Goal: Task Accomplishment & Management: Complete application form

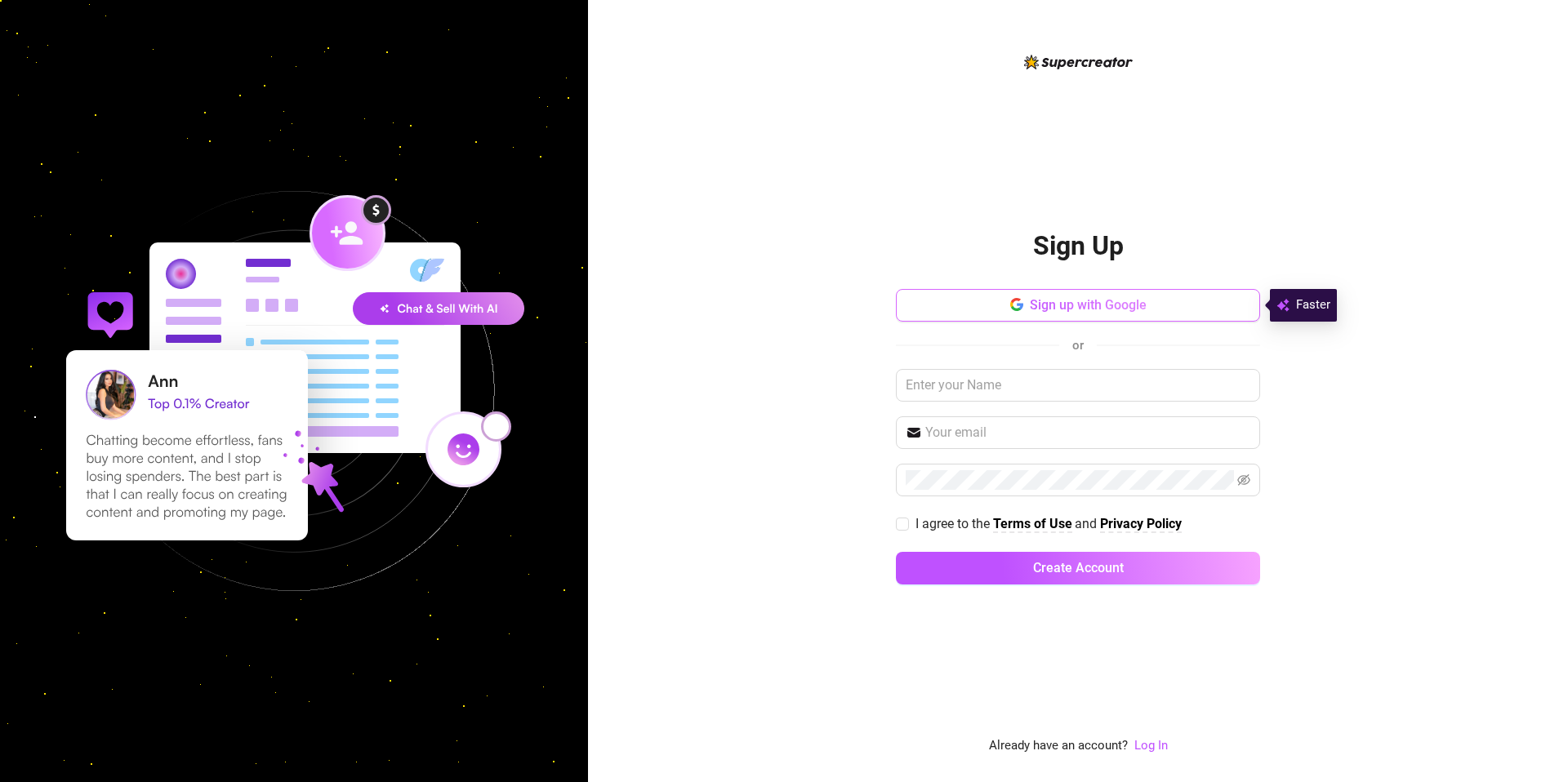
click at [1015, 299] on icon "button" at bounding box center [1015, 301] width 10 height 5
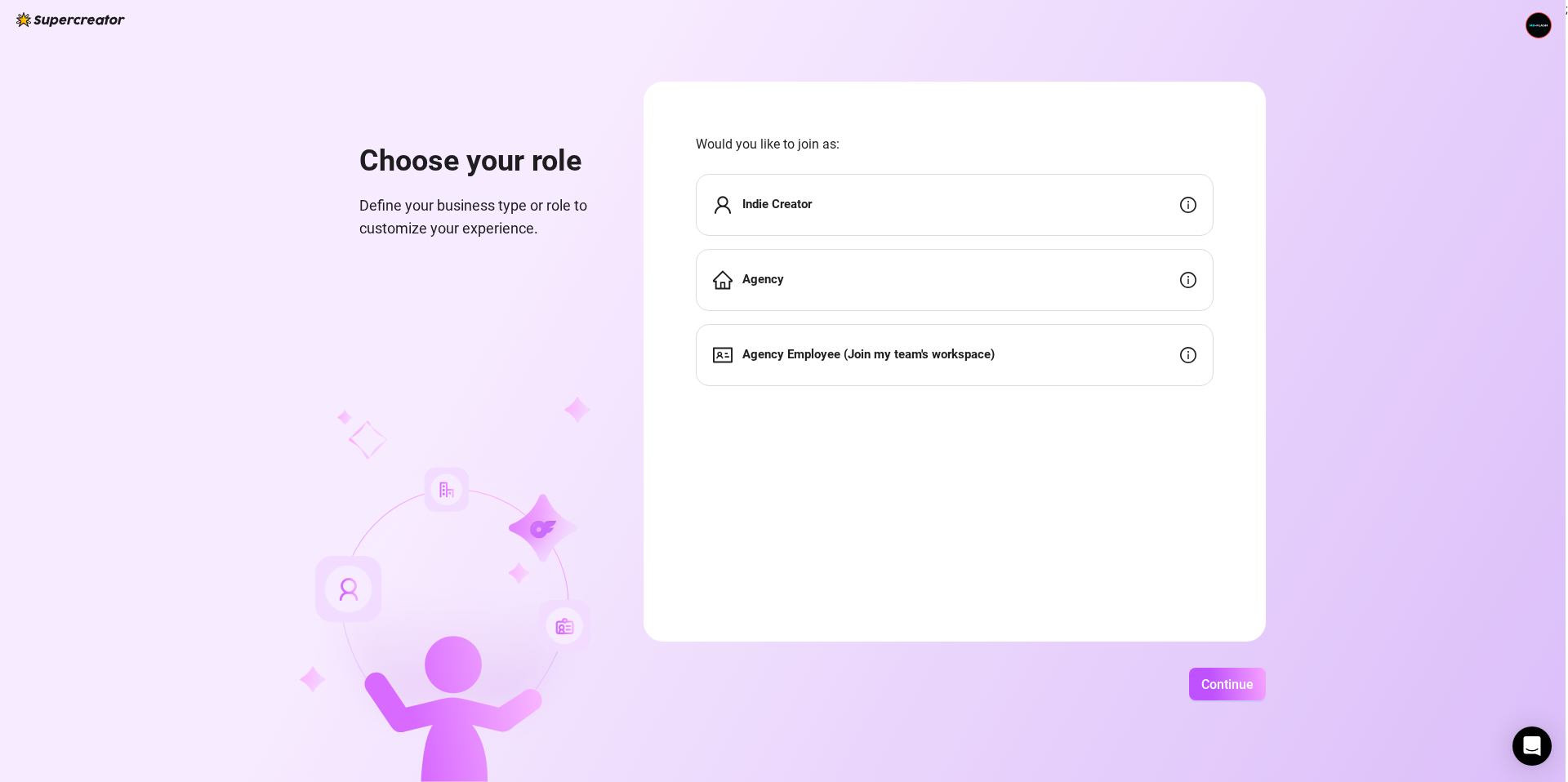
click at [890, 198] on div "Indie Creator" at bounding box center [955, 204] width 518 height 62
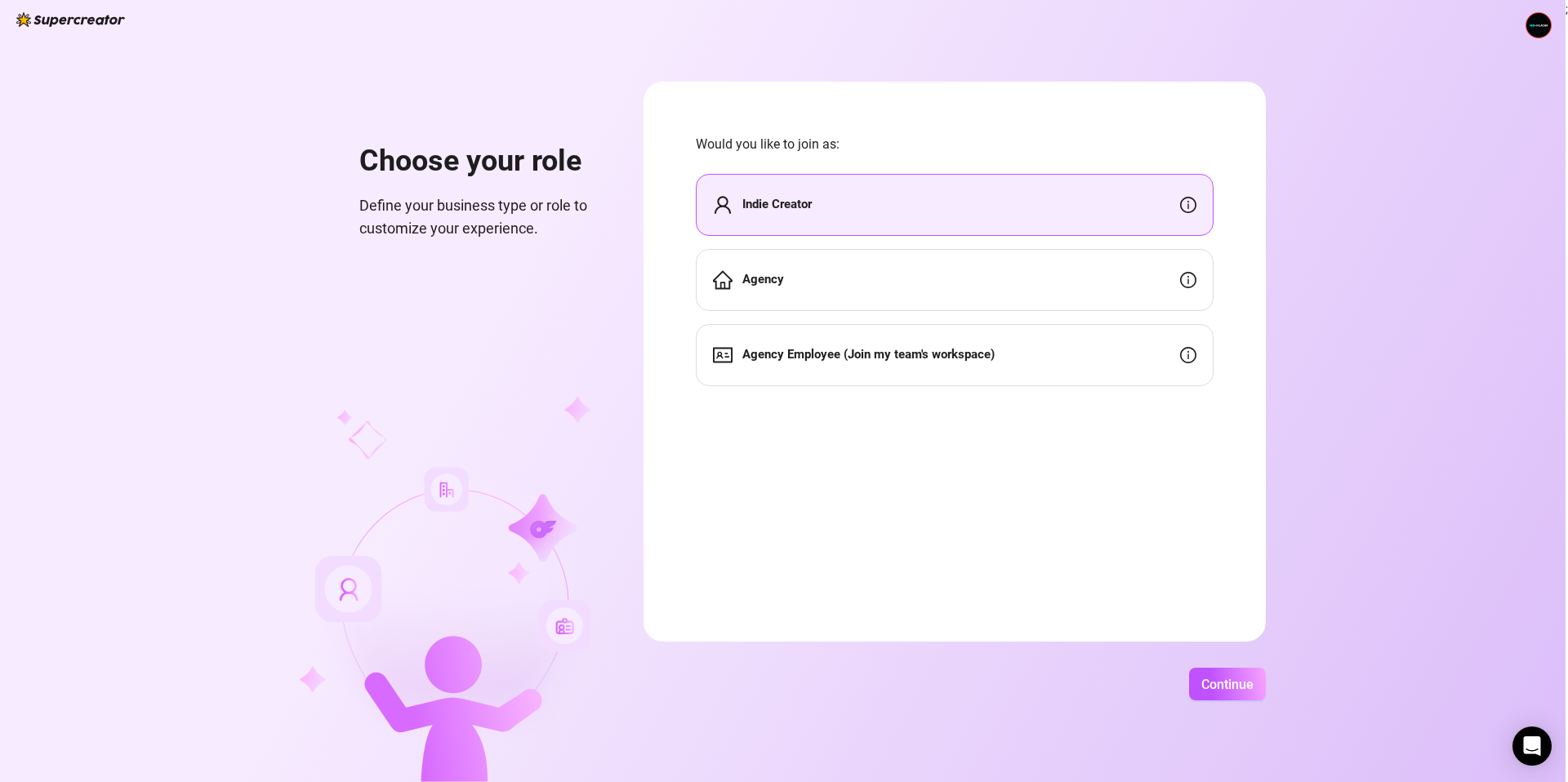
click at [1179, 279] on div "Agency" at bounding box center [955, 280] width 518 height 62
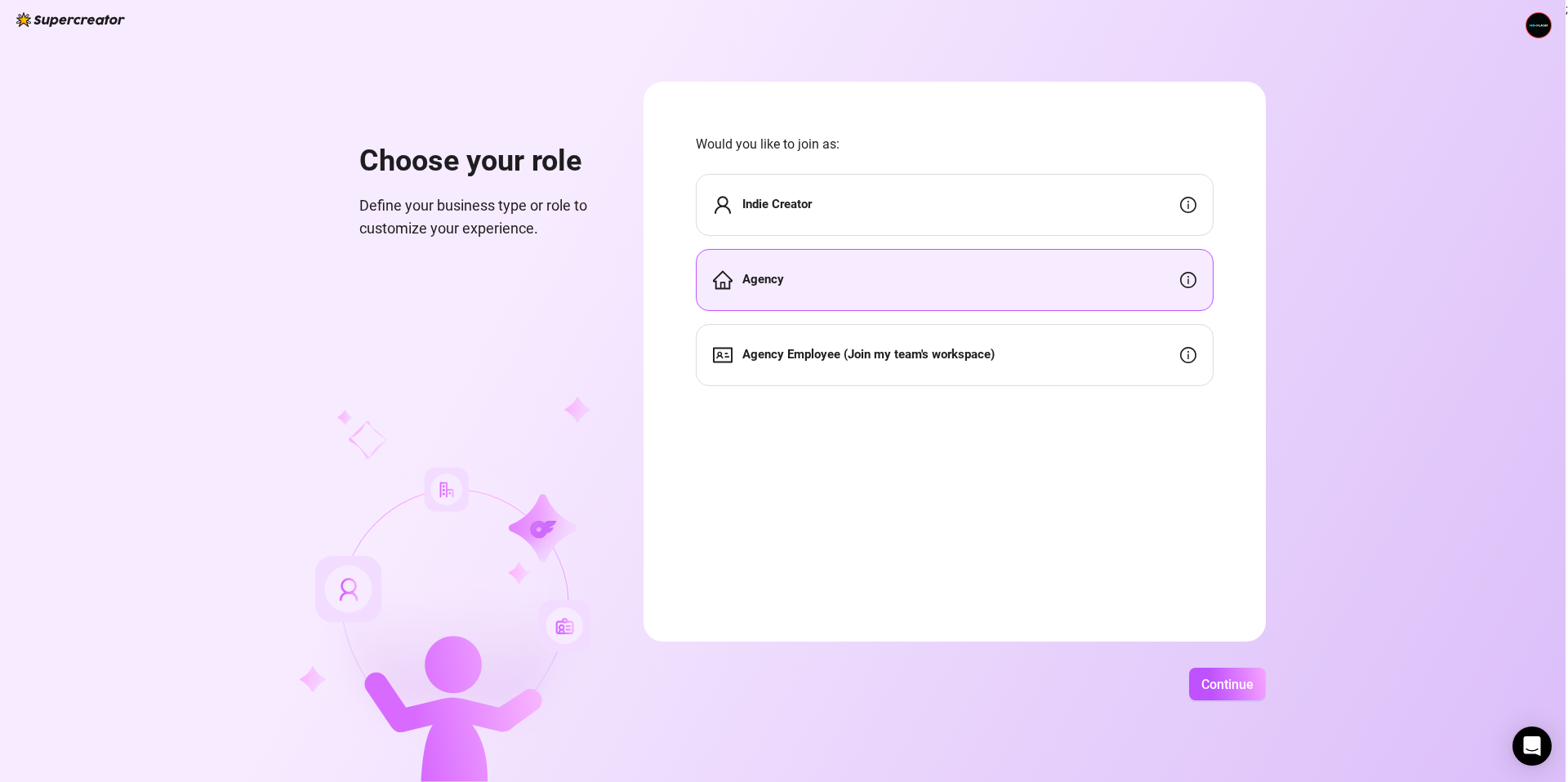
click at [1164, 214] on div "Indie Creator" at bounding box center [955, 204] width 518 height 62
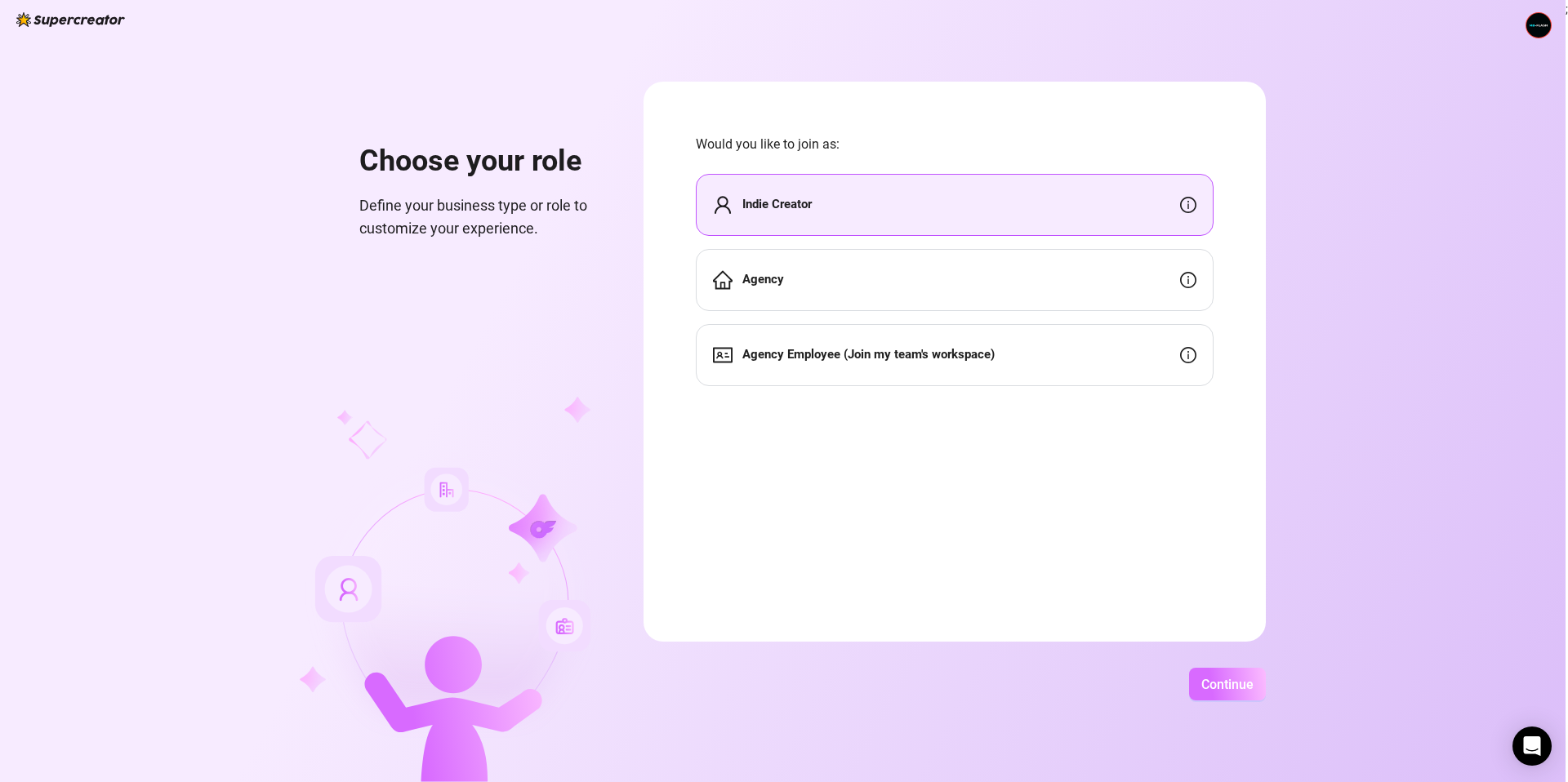
click at [1258, 686] on button "Continue" at bounding box center [1228, 684] width 77 height 33
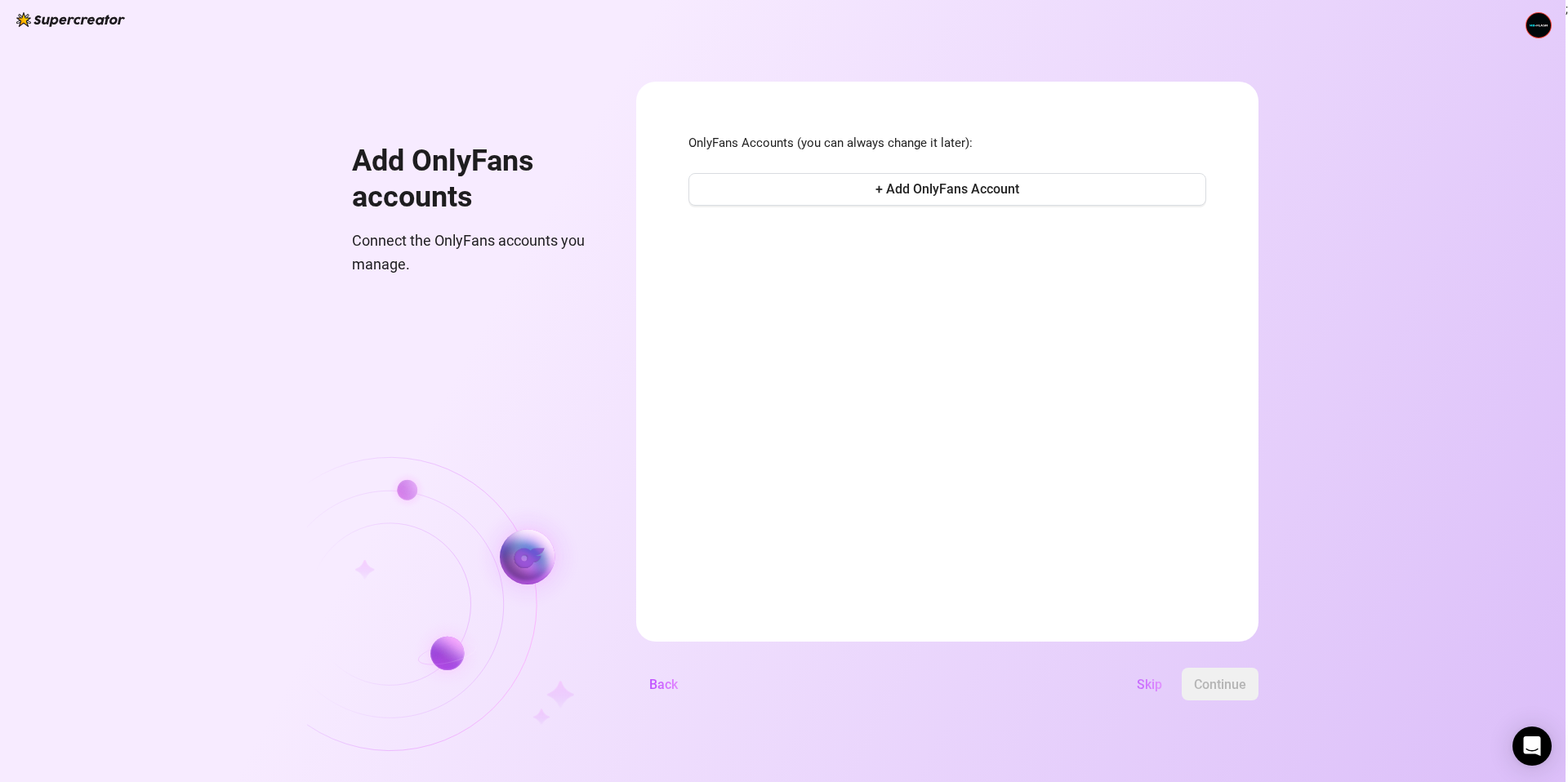
click at [1155, 689] on span "Skip" at bounding box center [1150, 685] width 25 height 15
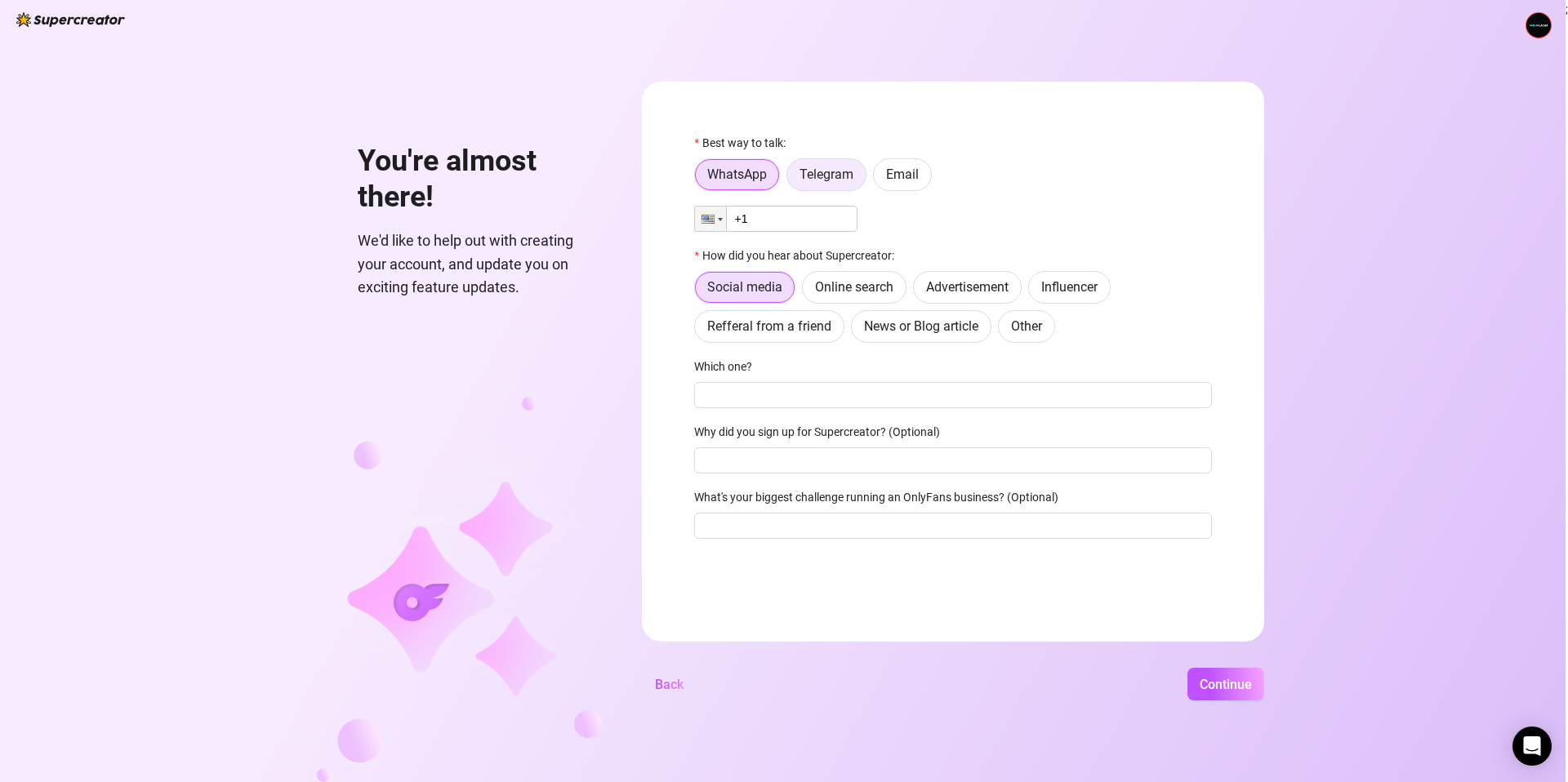
click at [840, 182] on span "Telegram" at bounding box center [827, 174] width 54 height 15
click at [792, 179] on input "Telegram" at bounding box center [792, 179] width 0 height 0
click at [823, 209] on input "text" at bounding box center [963, 218] width 479 height 18
click at [846, 98] on form "Best way to talk: WhatsApp Telegram Email How did you hear about Supercreator: …" at bounding box center [953, 361] width 623 height 560
click at [885, 176] on label "Email" at bounding box center [903, 175] width 59 height 33
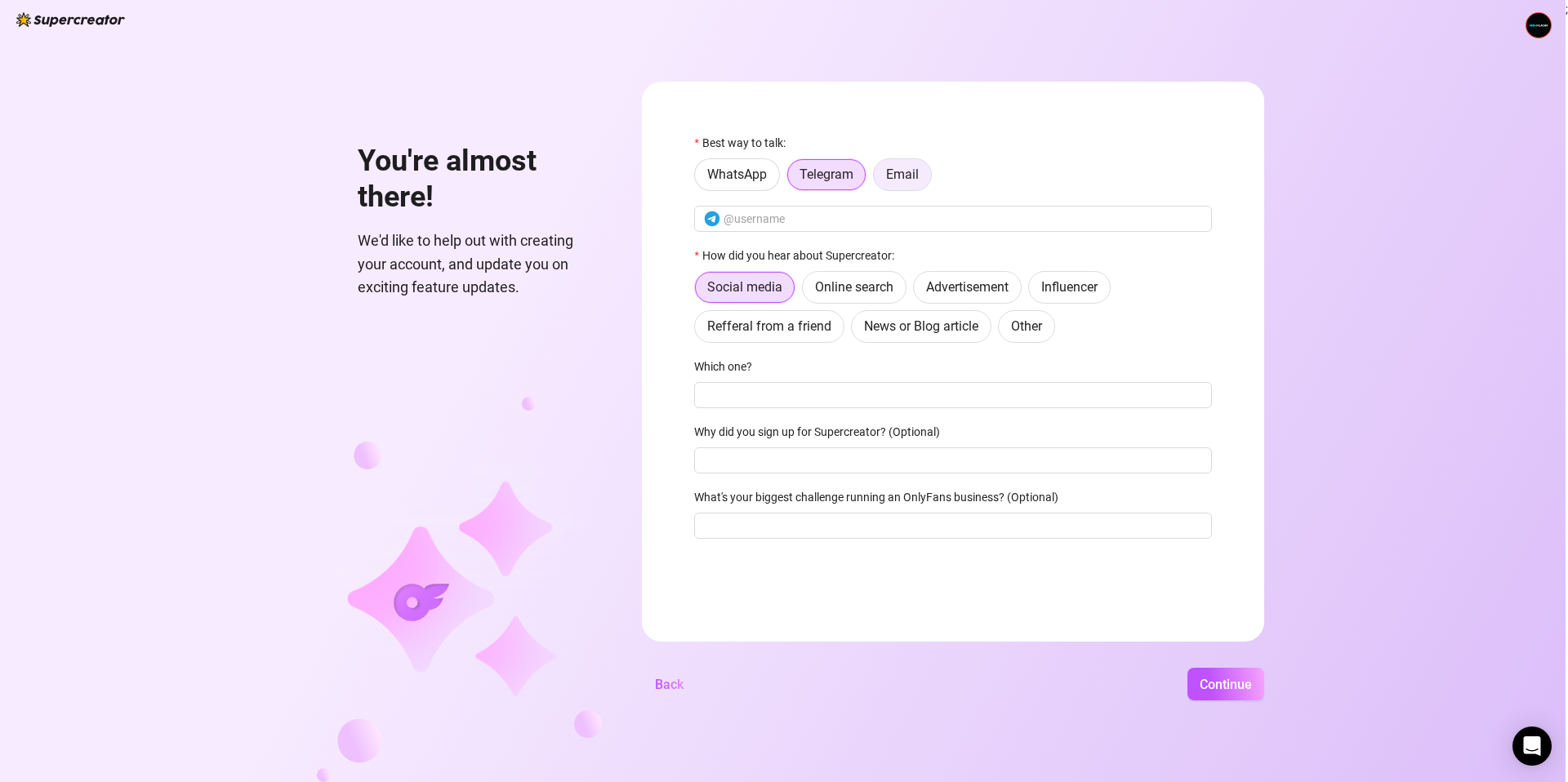
click at [878, 179] on input "Email" at bounding box center [878, 179] width 0 height 0
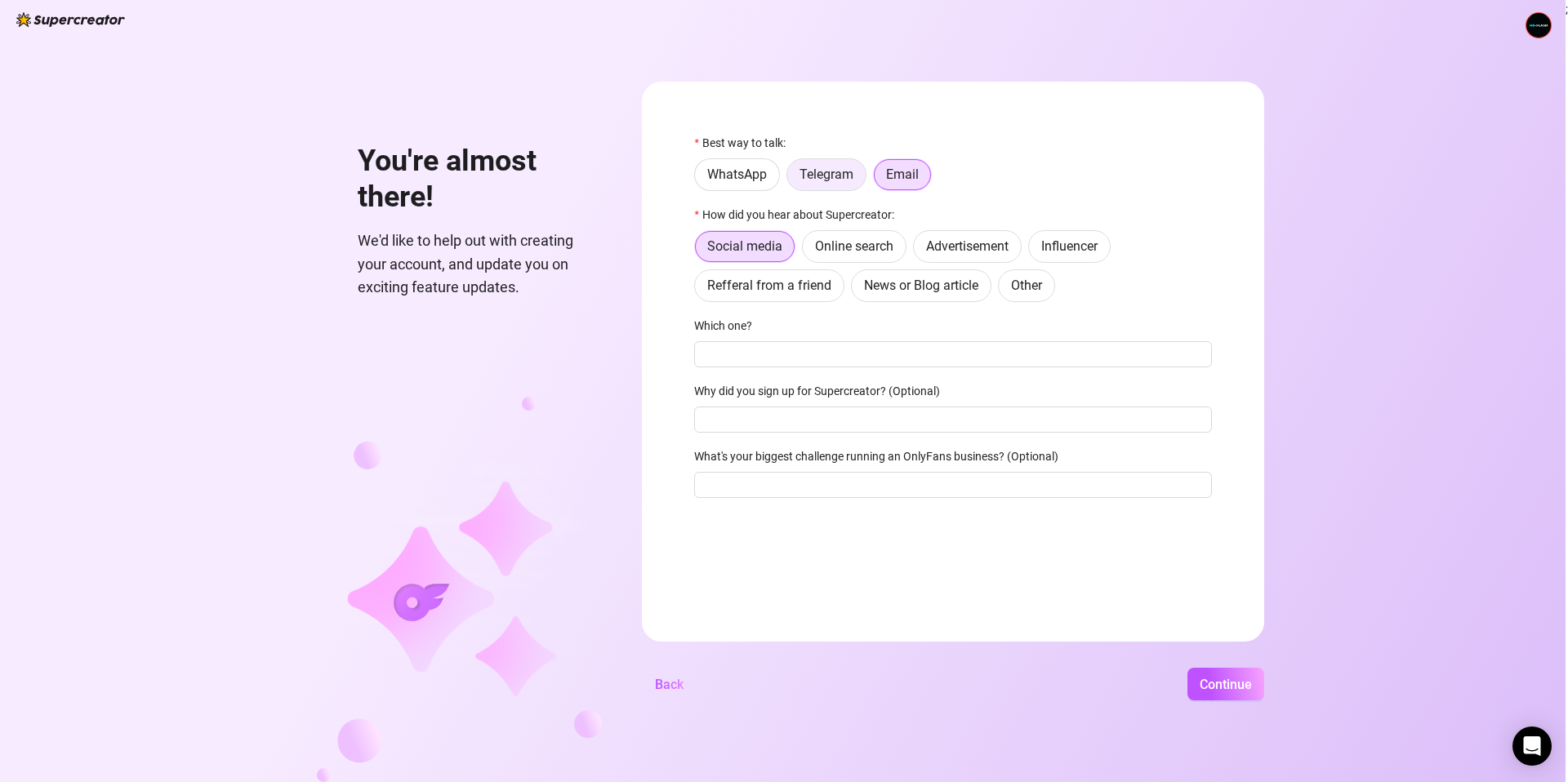
click at [848, 162] on label "Telegram" at bounding box center [826, 175] width 80 height 33
click at [792, 179] on input "Telegram" at bounding box center [792, 179] width 0 height 0
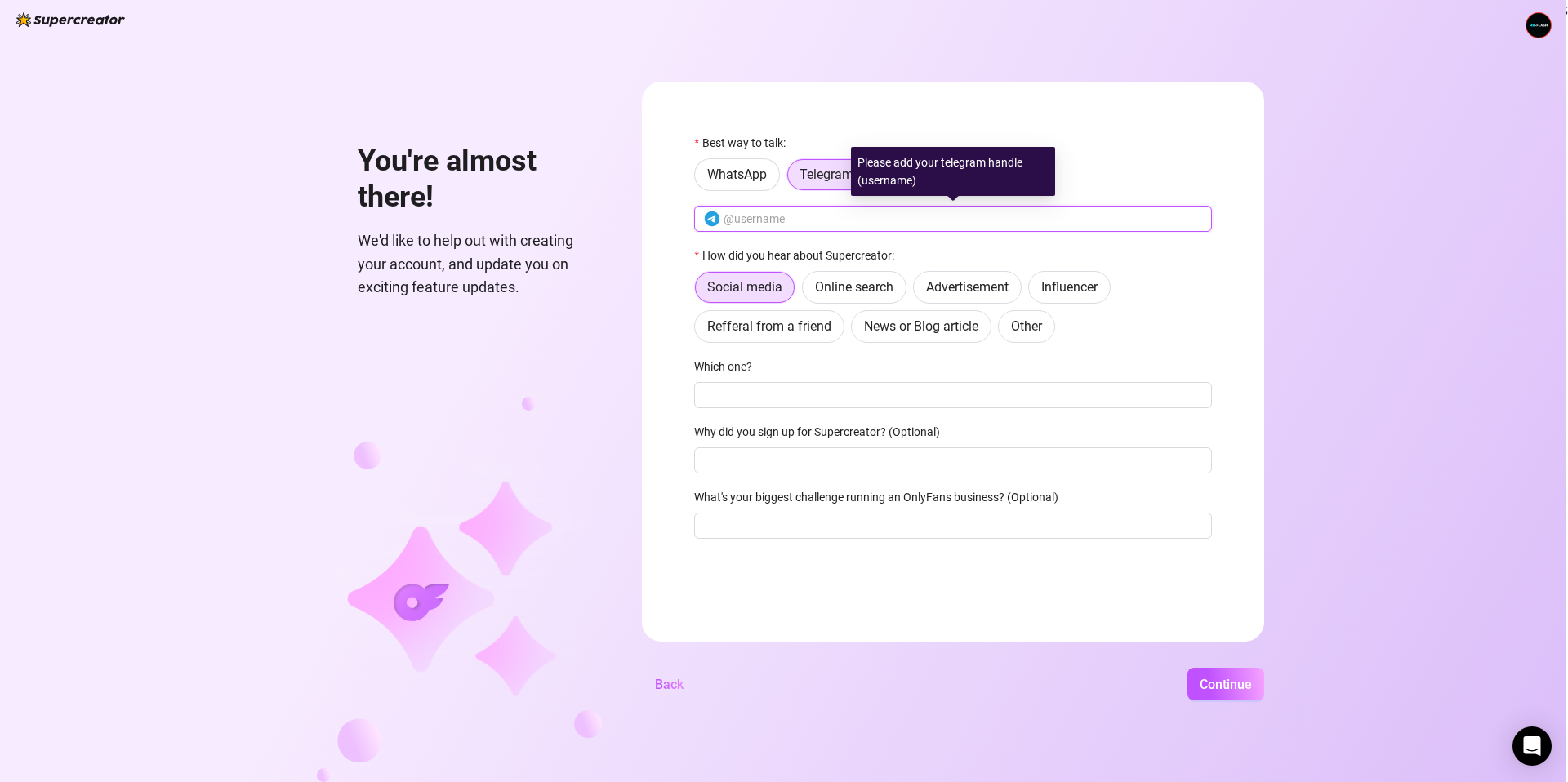
click at [832, 209] on input "text" at bounding box center [963, 218] width 479 height 18
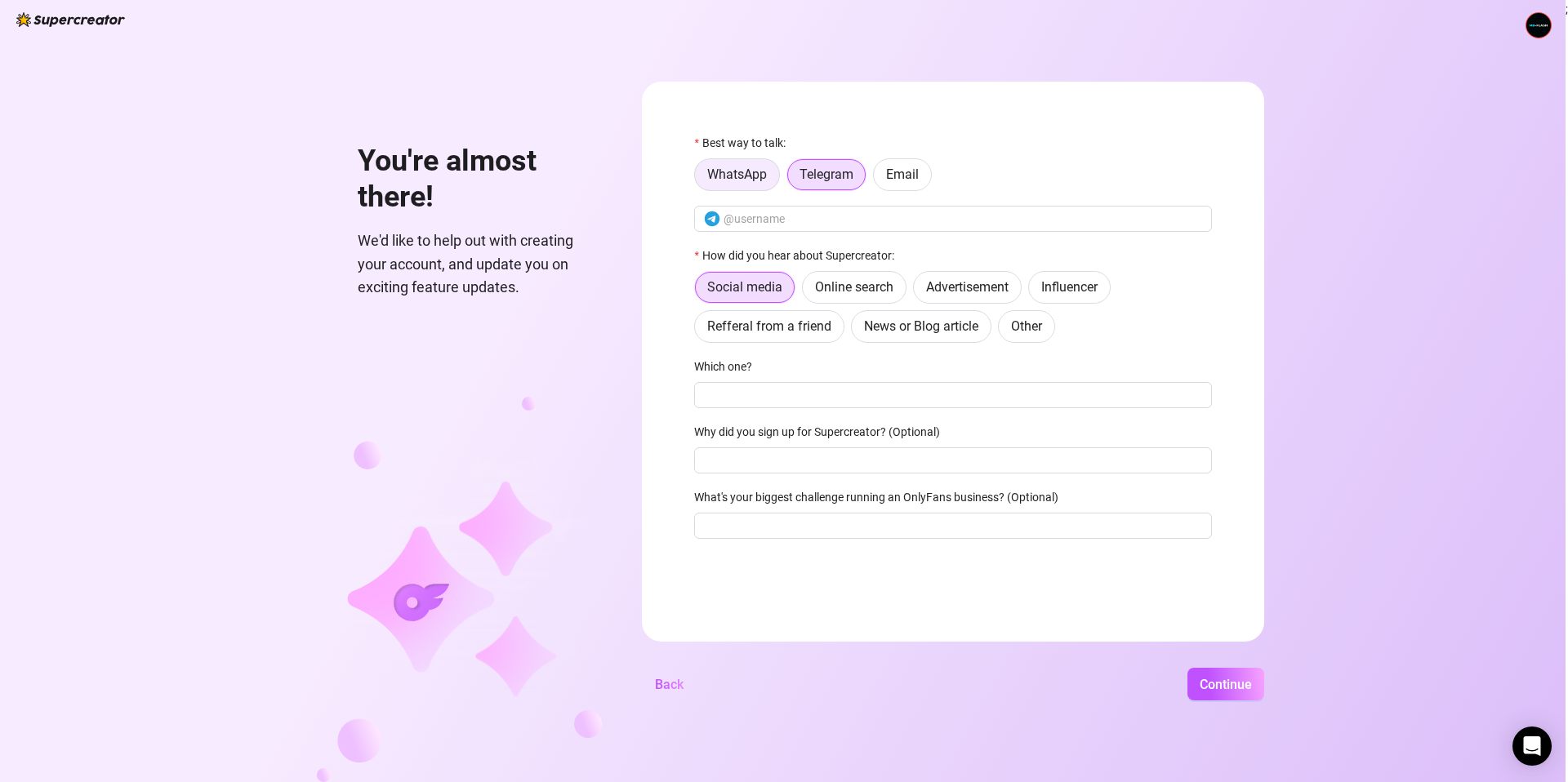
click at [744, 176] on span "WhatsApp" at bounding box center [737, 174] width 60 height 15
click at [700, 179] on input "WhatsApp" at bounding box center [700, 179] width 0 height 0
click at [820, 174] on span "Telegram" at bounding box center [827, 174] width 54 height 15
click at [792, 179] on input "Telegram" at bounding box center [792, 179] width 0 height 0
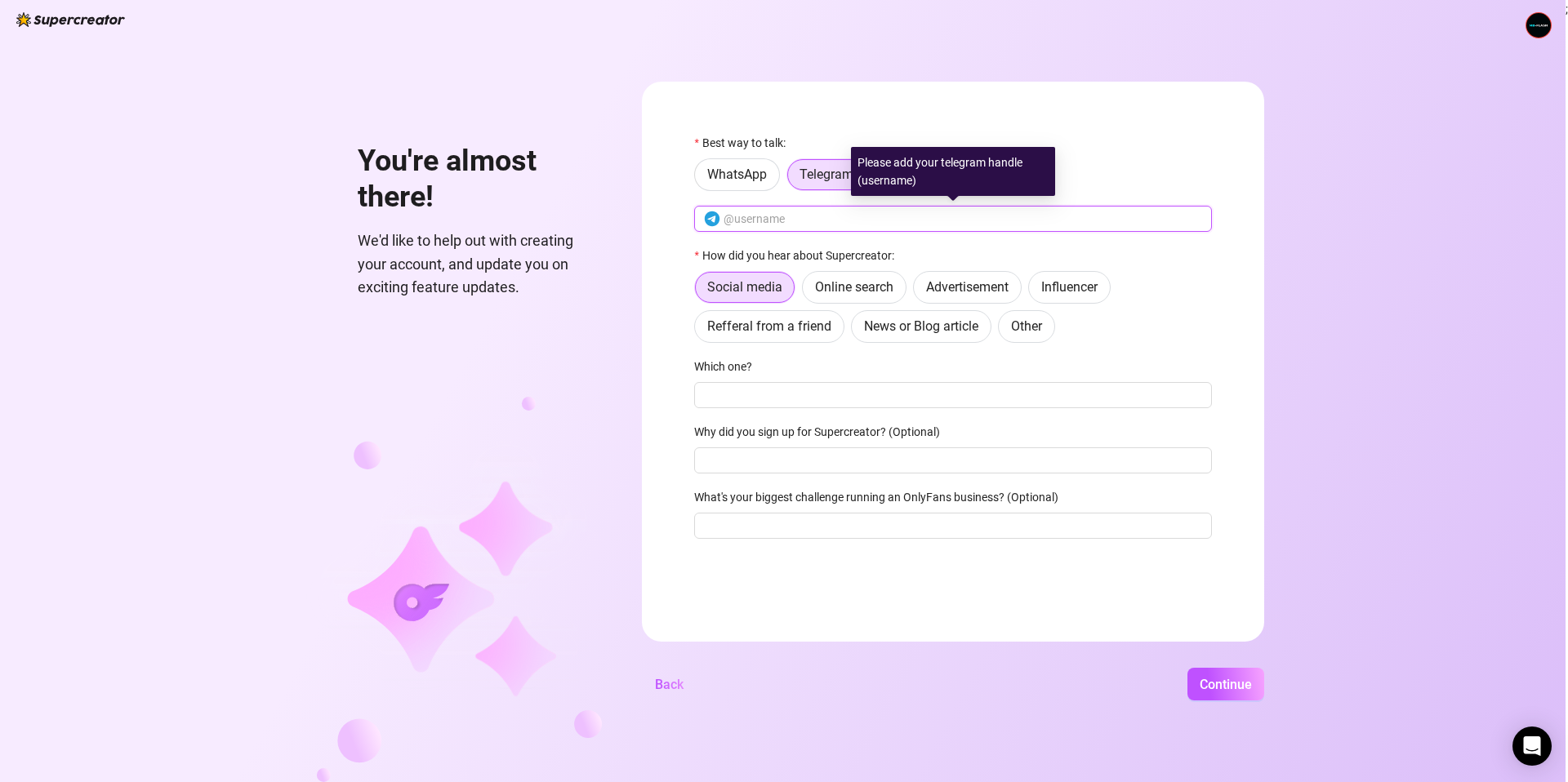
click at [815, 209] on input "text" at bounding box center [963, 218] width 479 height 18
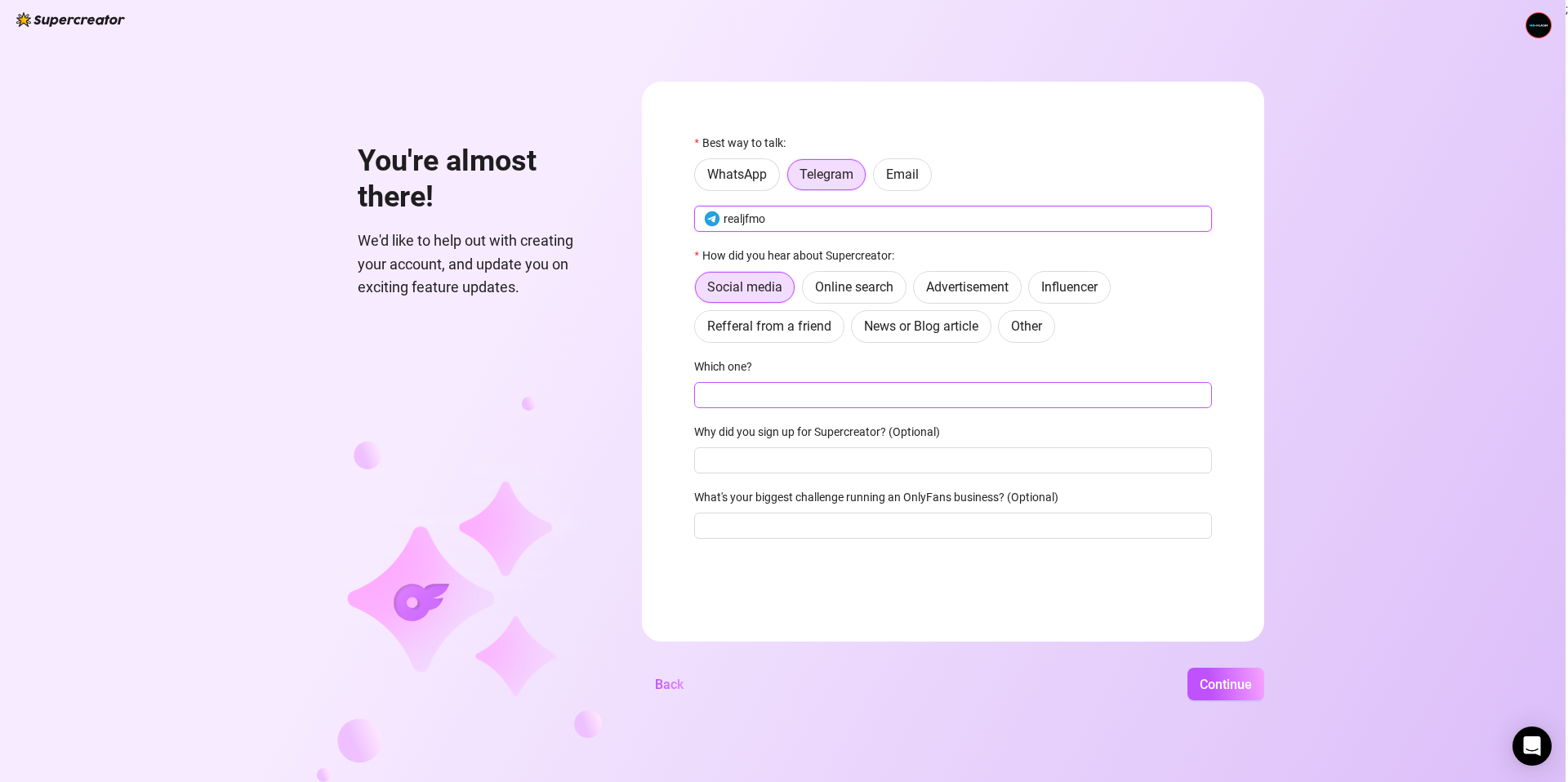
type input "realjfmo"
click at [793, 406] on input "Which one?" at bounding box center [953, 394] width 518 height 26
click at [1203, 683] on span "Continue" at bounding box center [1226, 685] width 52 height 15
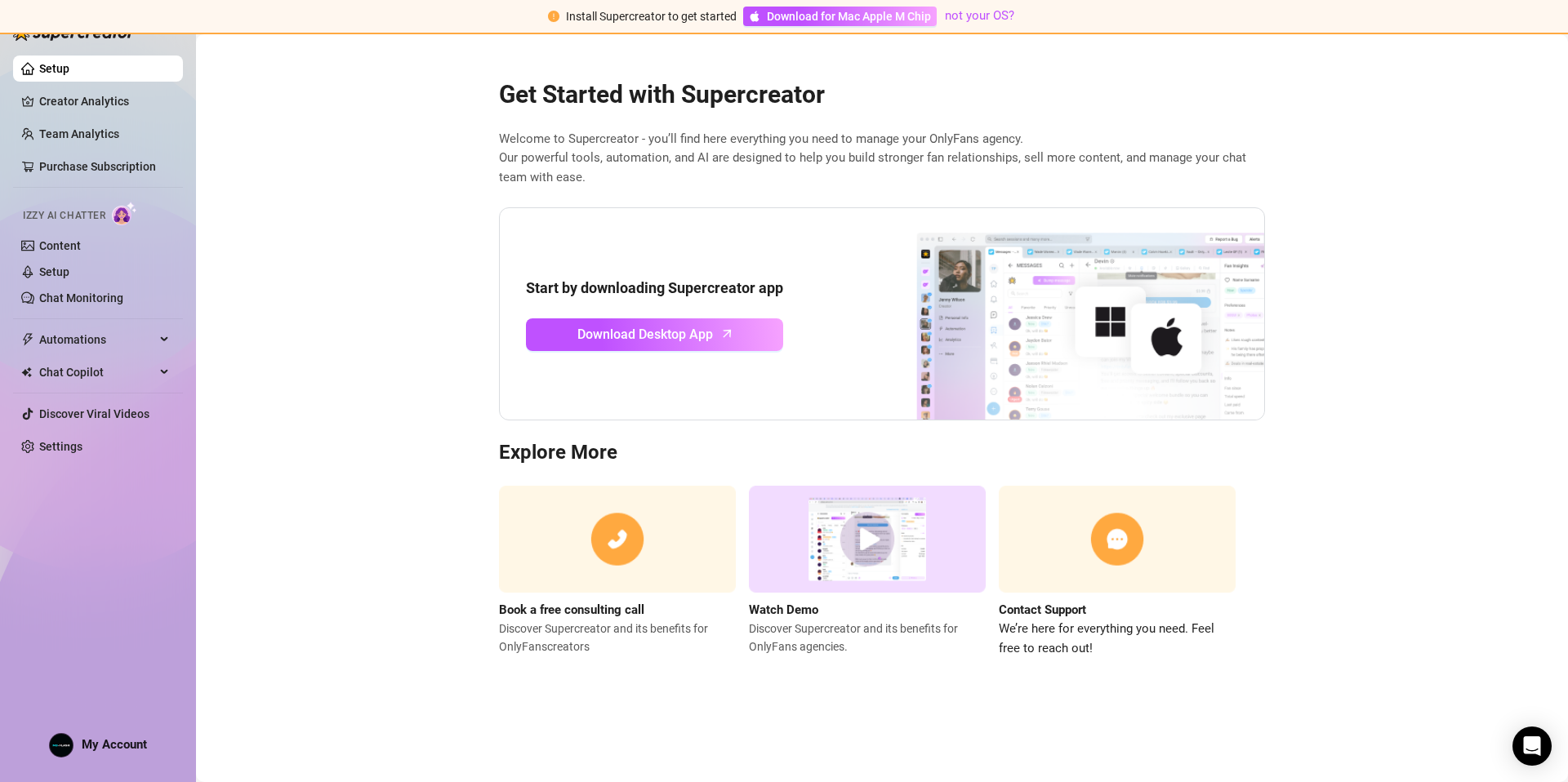
click at [69, 68] on link "Setup" at bounding box center [54, 68] width 30 height 13
click at [69, 244] on link "Content" at bounding box center [59, 245] width 41 height 13
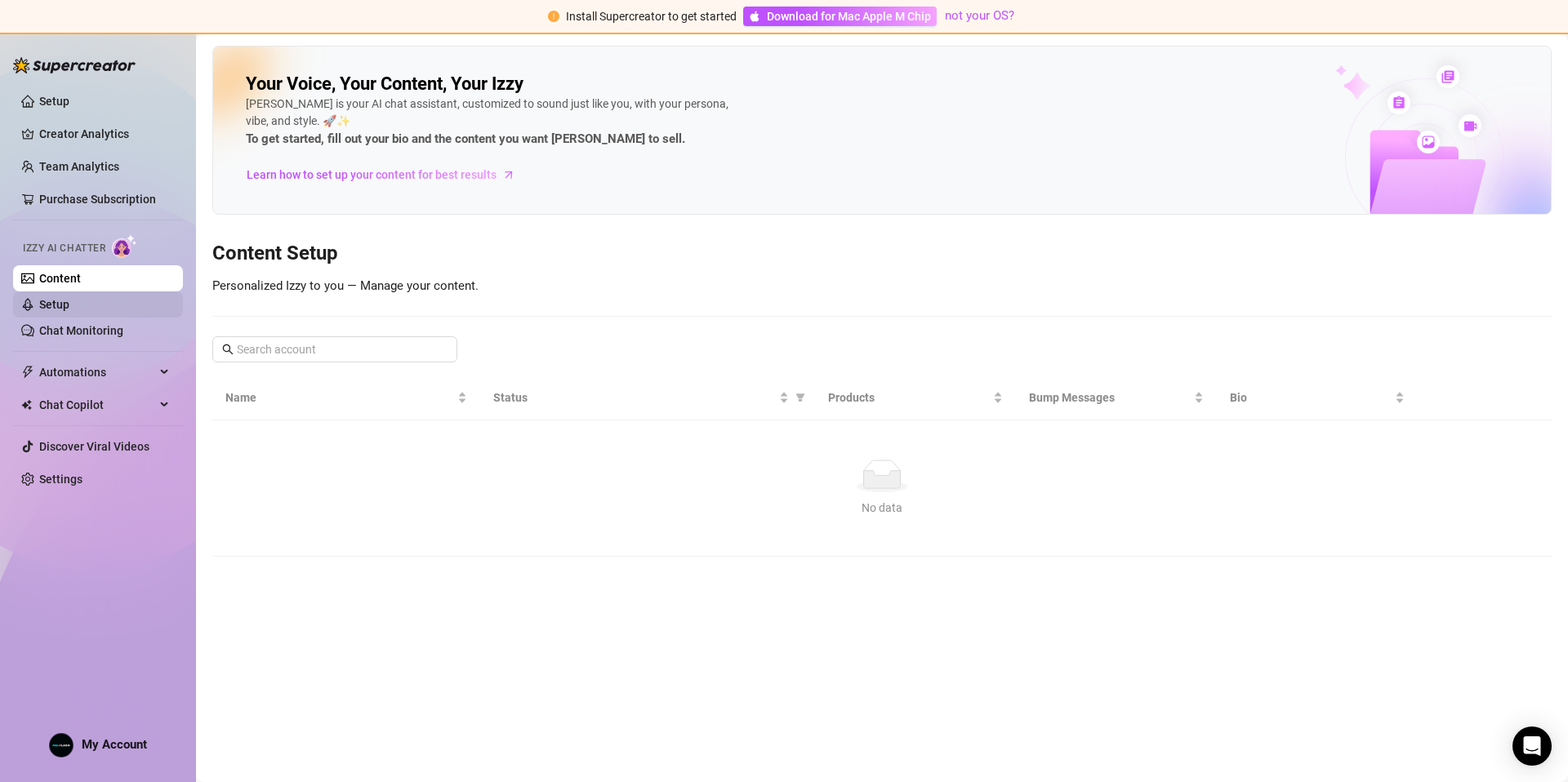
click at [65, 300] on link "Setup" at bounding box center [54, 304] width 30 height 13
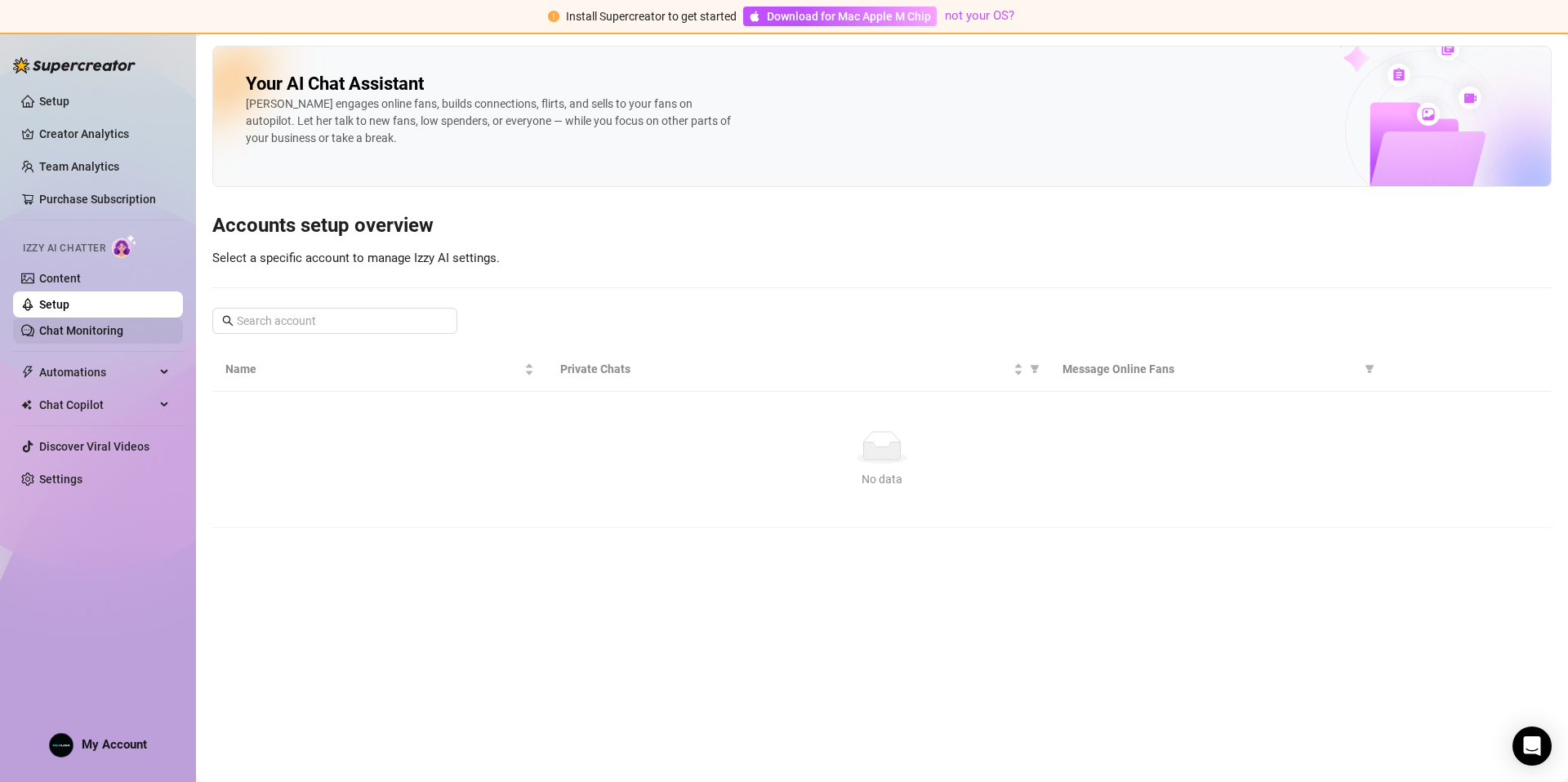
click at [63, 331] on link "Chat Monitoring" at bounding box center [81, 330] width 84 height 13
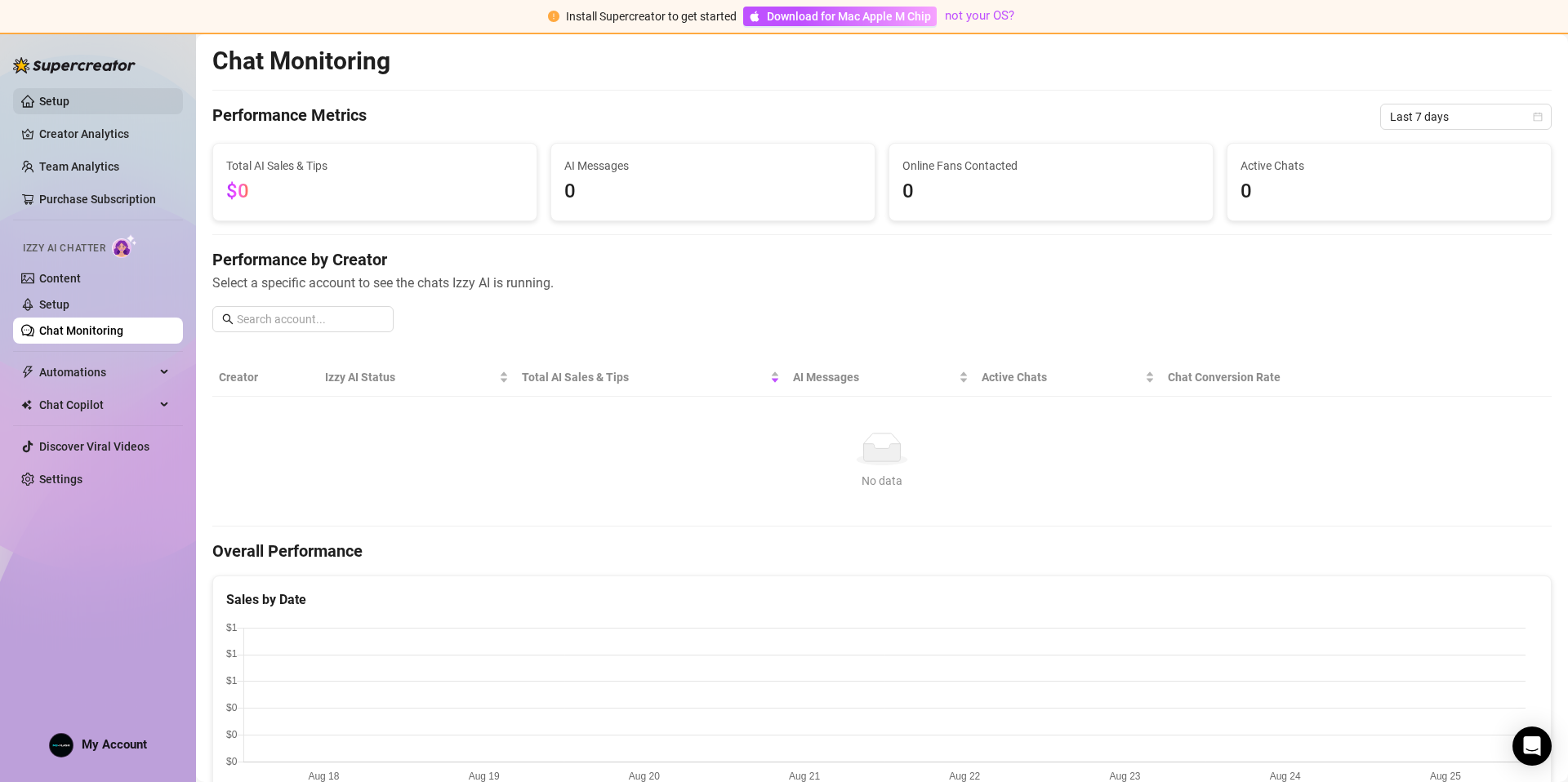
click at [66, 106] on link "Setup" at bounding box center [54, 100] width 30 height 13
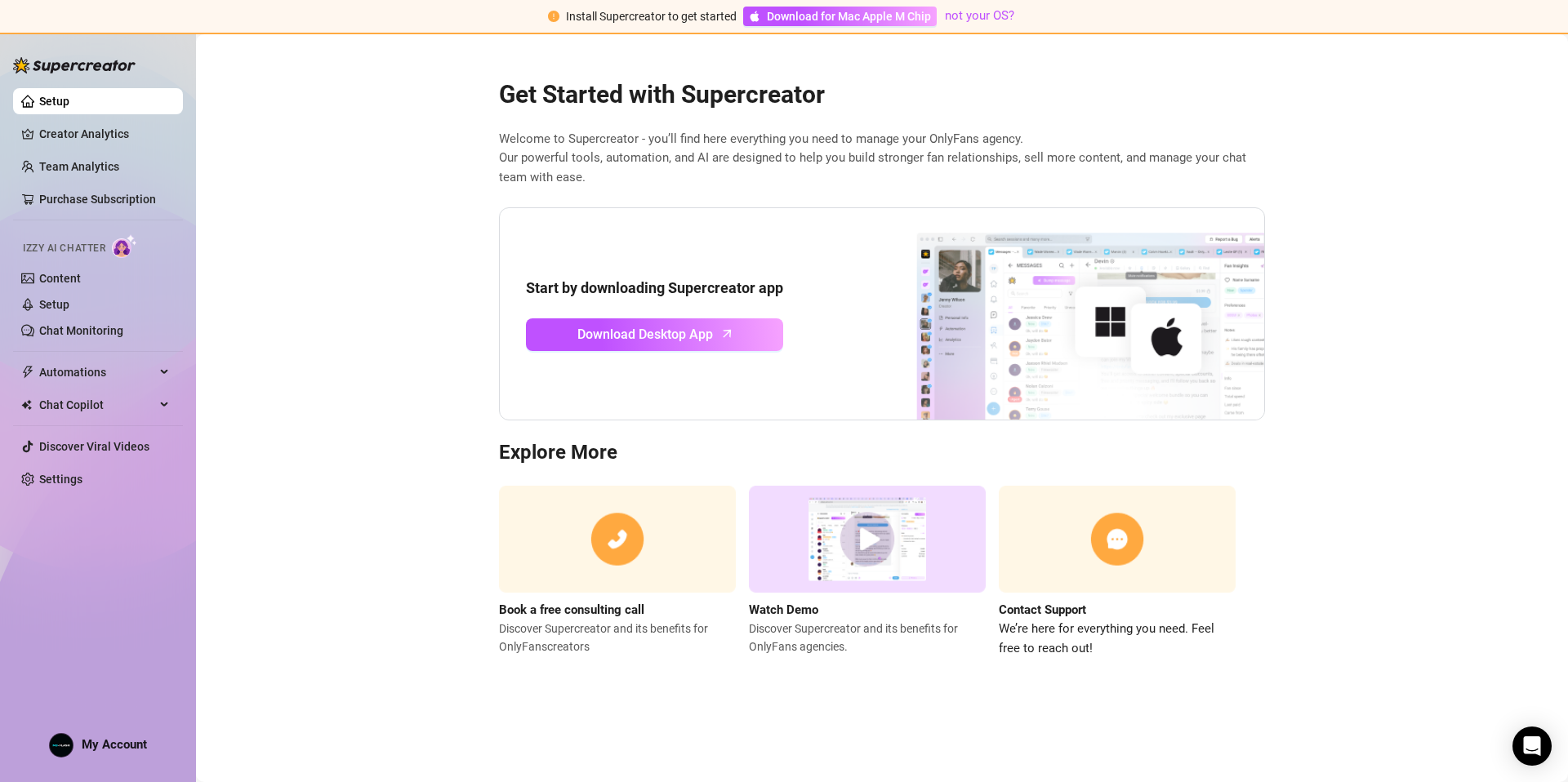
click at [82, 239] on div "Izzy AI Chatter" at bounding box center [96, 246] width 147 height 24
click at [79, 475] on link "Settings" at bounding box center [60, 479] width 43 height 13
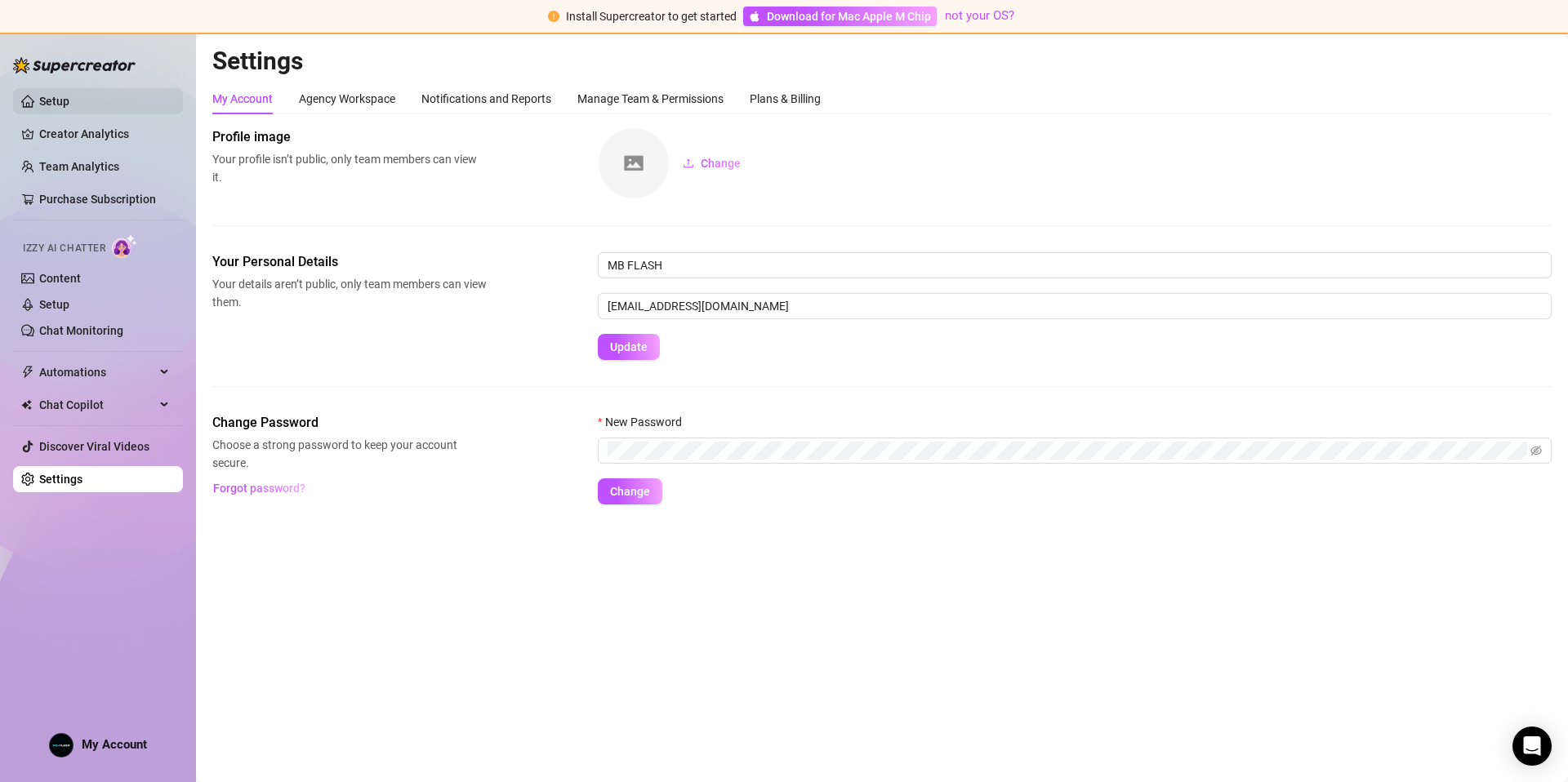
click at [69, 104] on link "Setup" at bounding box center [54, 100] width 30 height 13
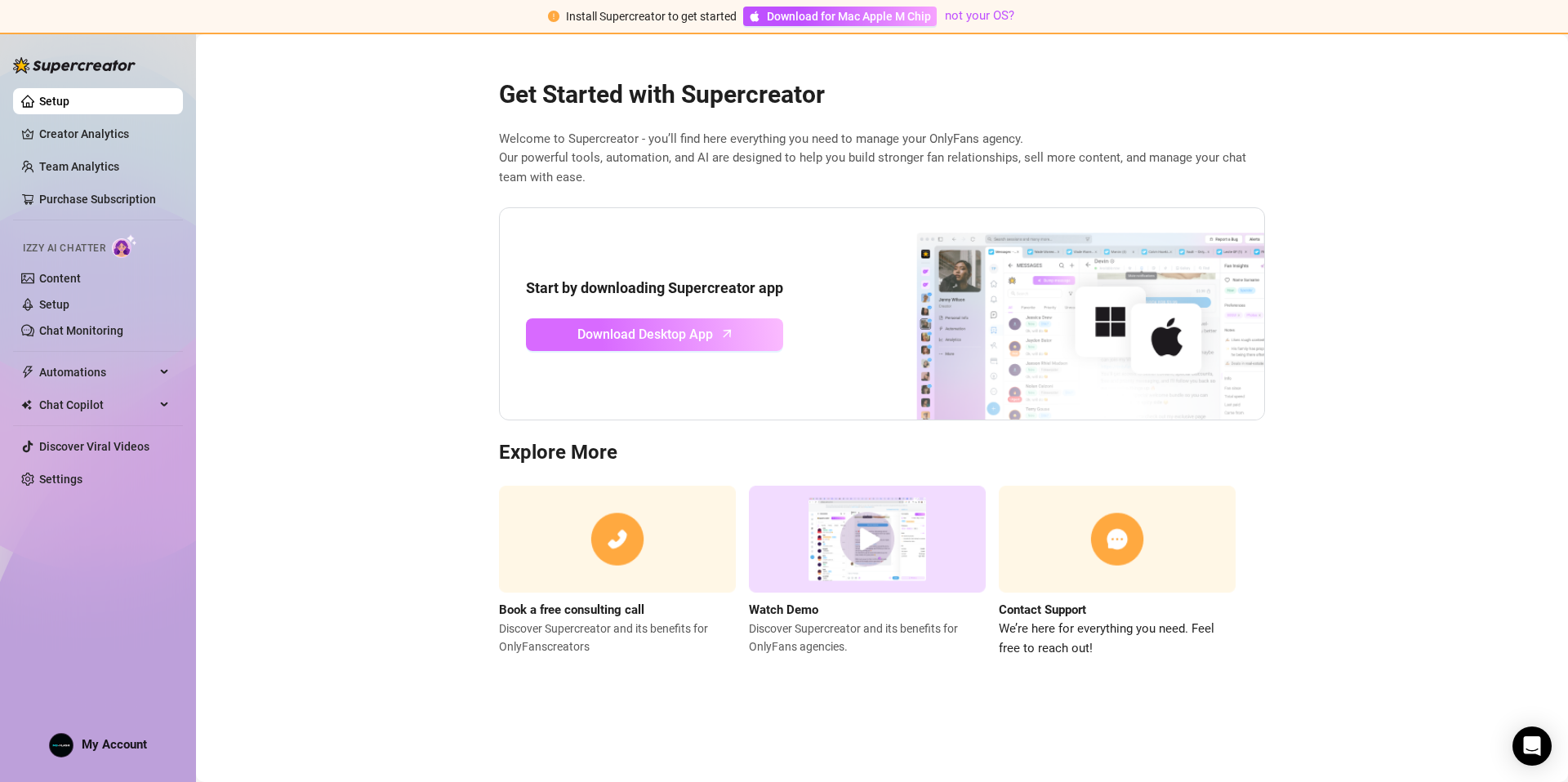
click at [658, 340] on span "Download Desktop App" at bounding box center [645, 334] width 135 height 20
click at [81, 285] on link "Content" at bounding box center [59, 278] width 41 height 13
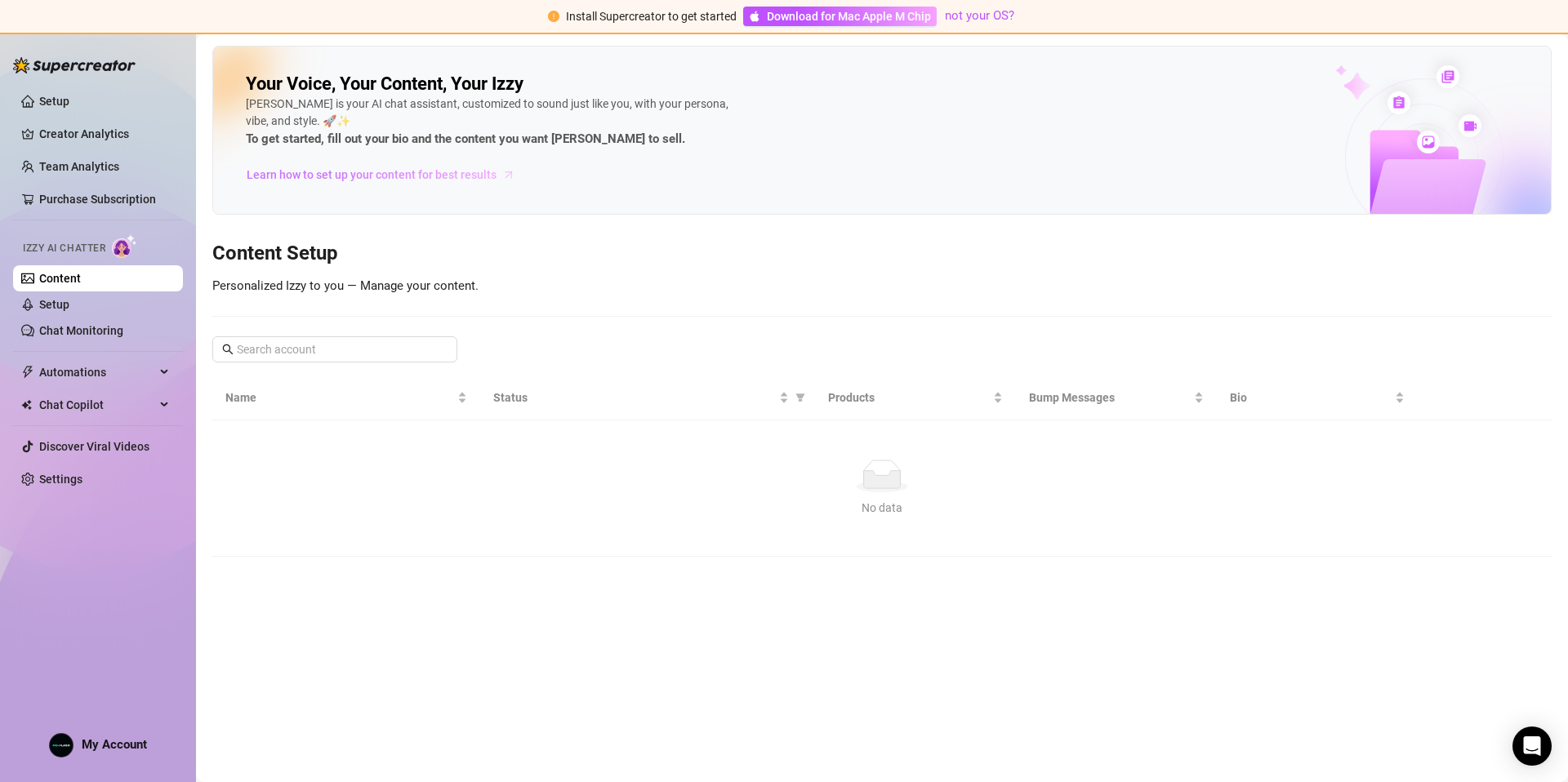
click at [393, 177] on span "Learn how to set up your content for best results" at bounding box center [372, 174] width 250 height 18
click at [842, 15] on span "Download for Mac Apple M Chip" at bounding box center [849, 16] width 164 height 18
